Goal: Transaction & Acquisition: Purchase product/service

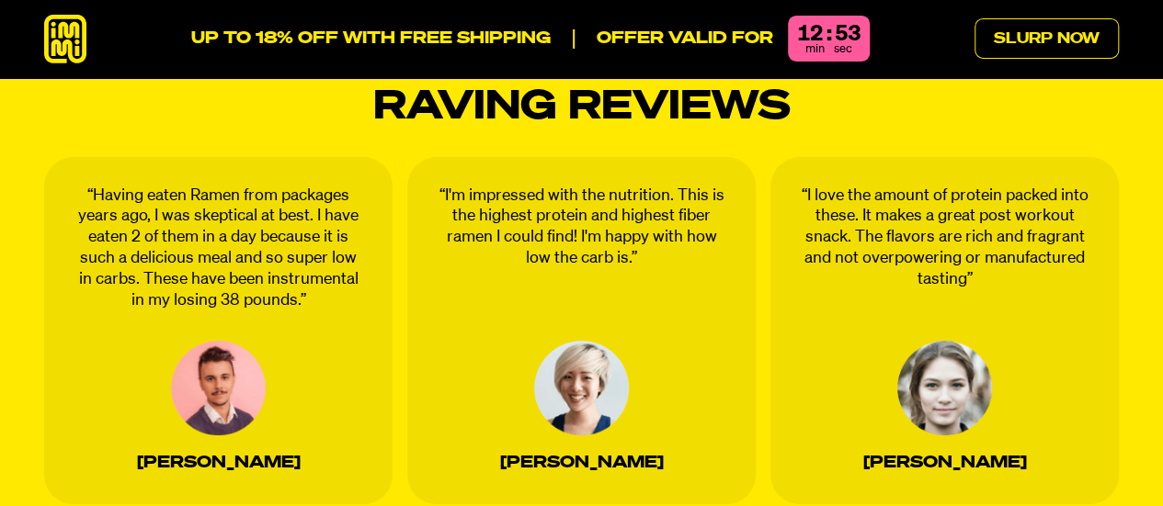
scroll to position [3033, 0]
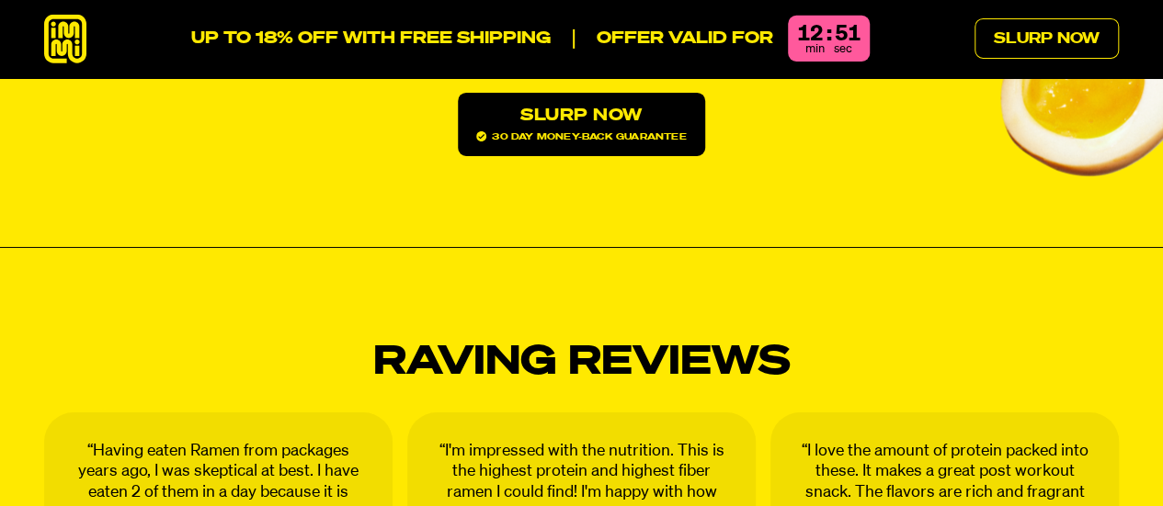
click at [74, 34] on icon at bounding box center [65, 39] width 42 height 49
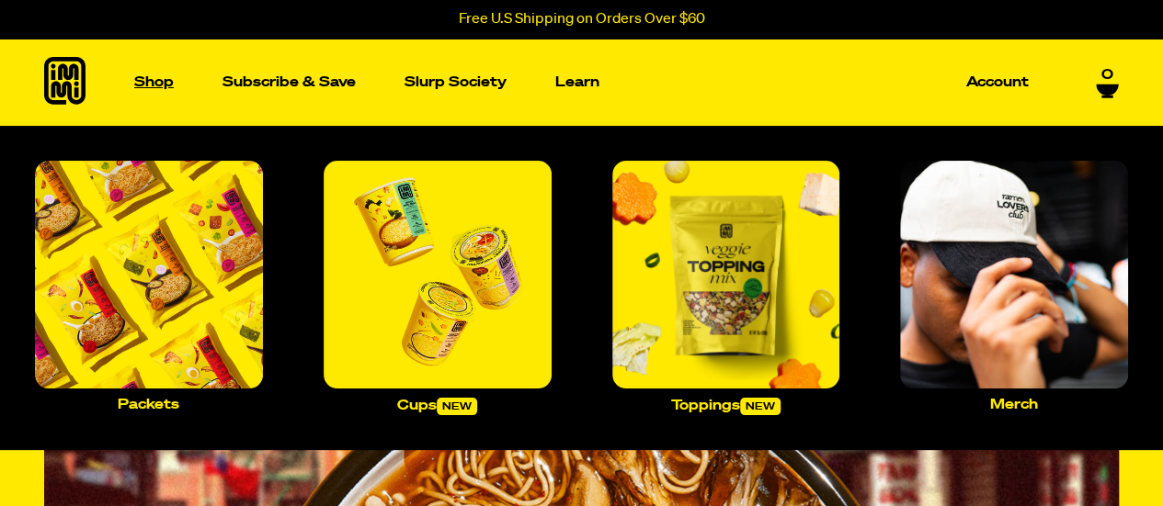
click at [149, 84] on p "Shop" at bounding box center [154, 82] width 40 height 14
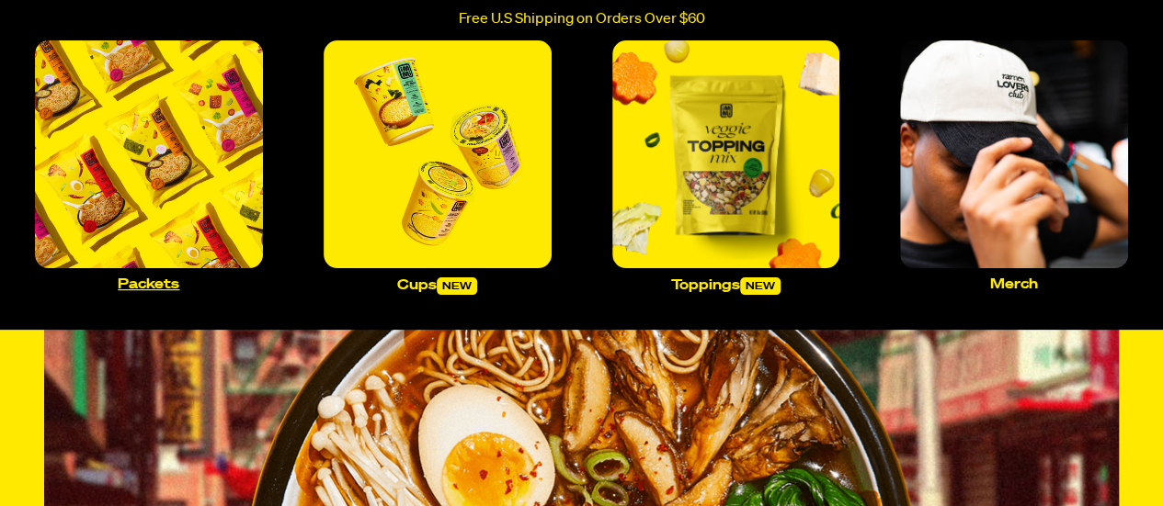
scroll to position [92, 0]
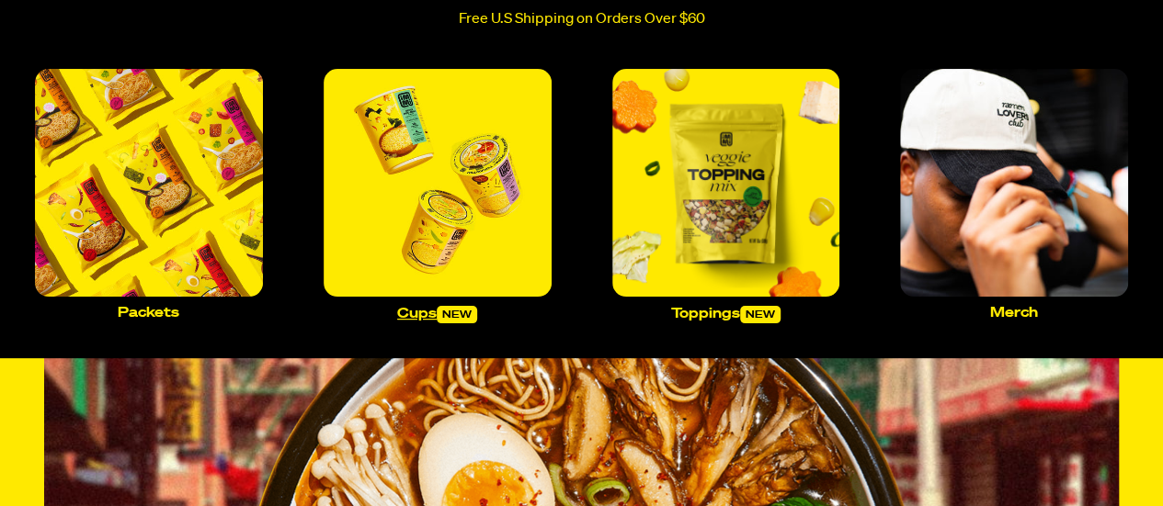
click at [480, 196] on img "Main navigation" at bounding box center [438, 183] width 228 height 228
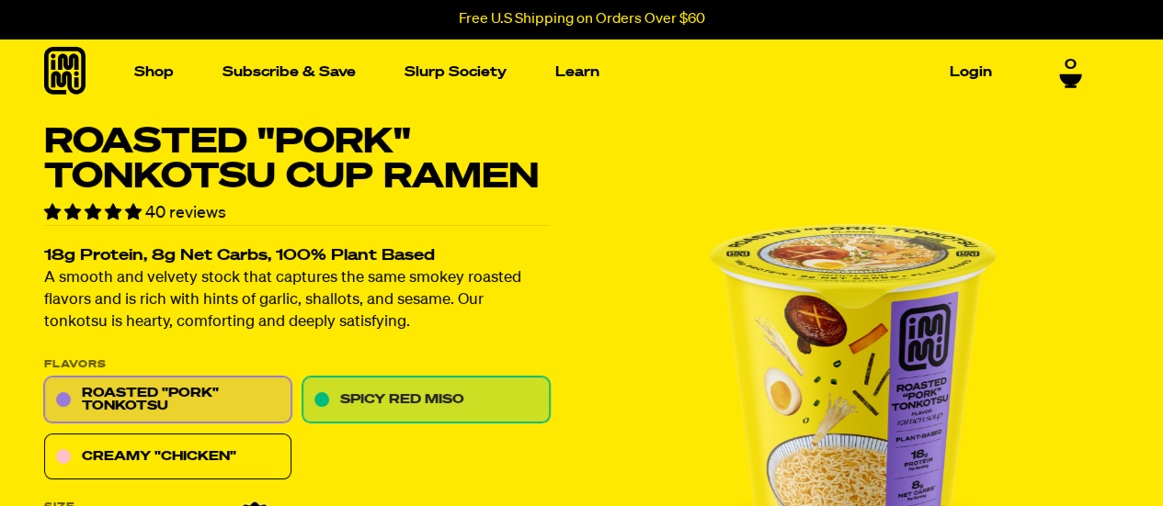
click at [417, 405] on link "Spicy Red Miso" at bounding box center [425, 401] width 247 height 46
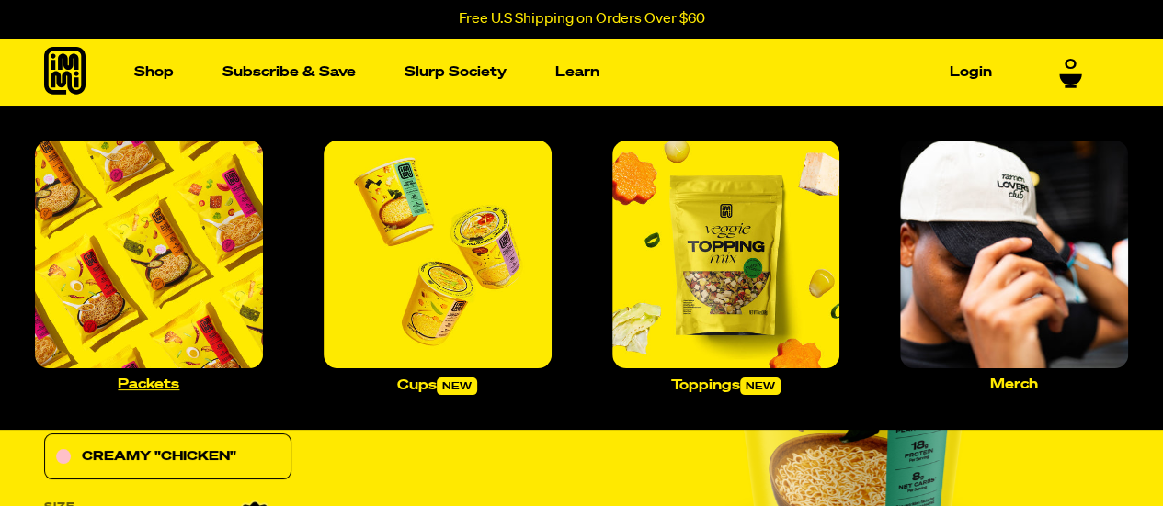
click at [125, 287] on img "Main navigation" at bounding box center [149, 255] width 228 height 228
